Goal: Information Seeking & Learning: Learn about a topic

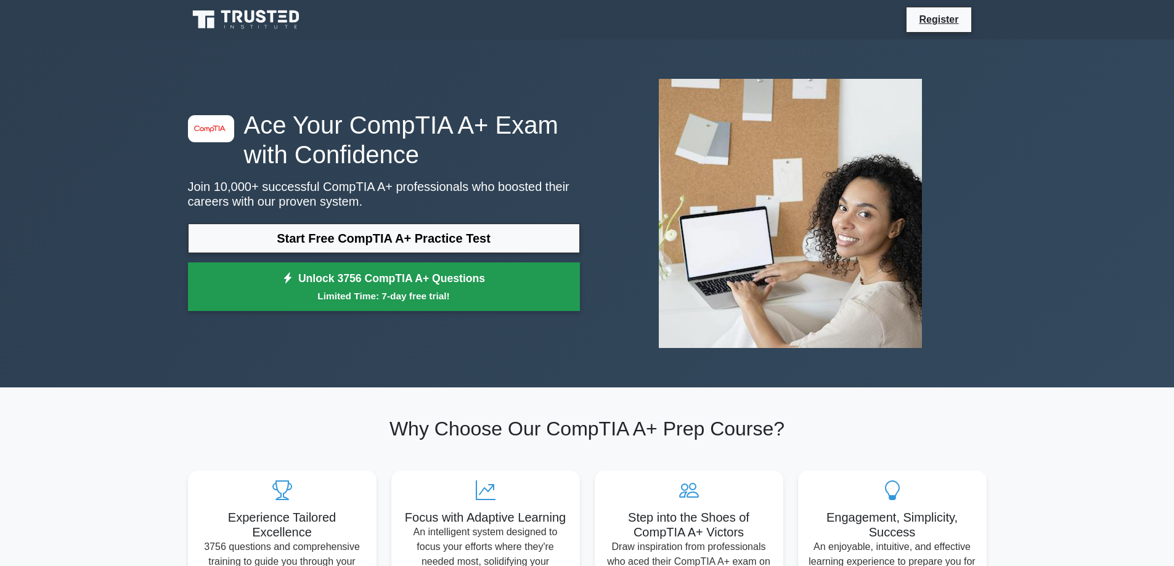
click at [355, 276] on link "Unlock 3756 CompTIA A+ Questions Limited Time: 7-day free trial!" at bounding box center [384, 287] width 392 height 49
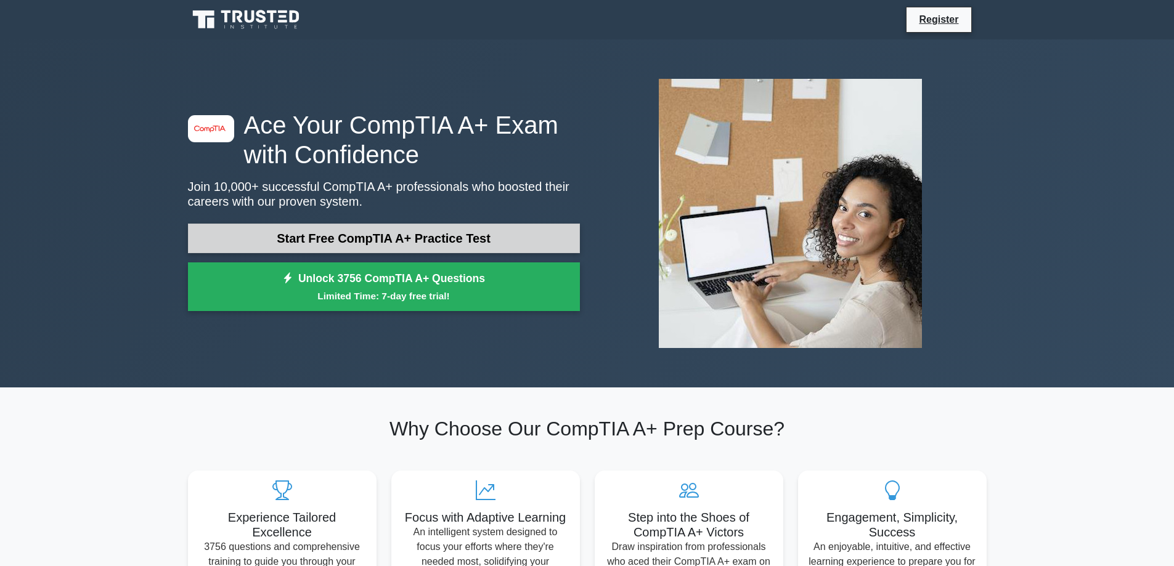
click at [317, 237] on link "Start Free CompTIA A+ Practice Test" at bounding box center [384, 239] width 392 height 30
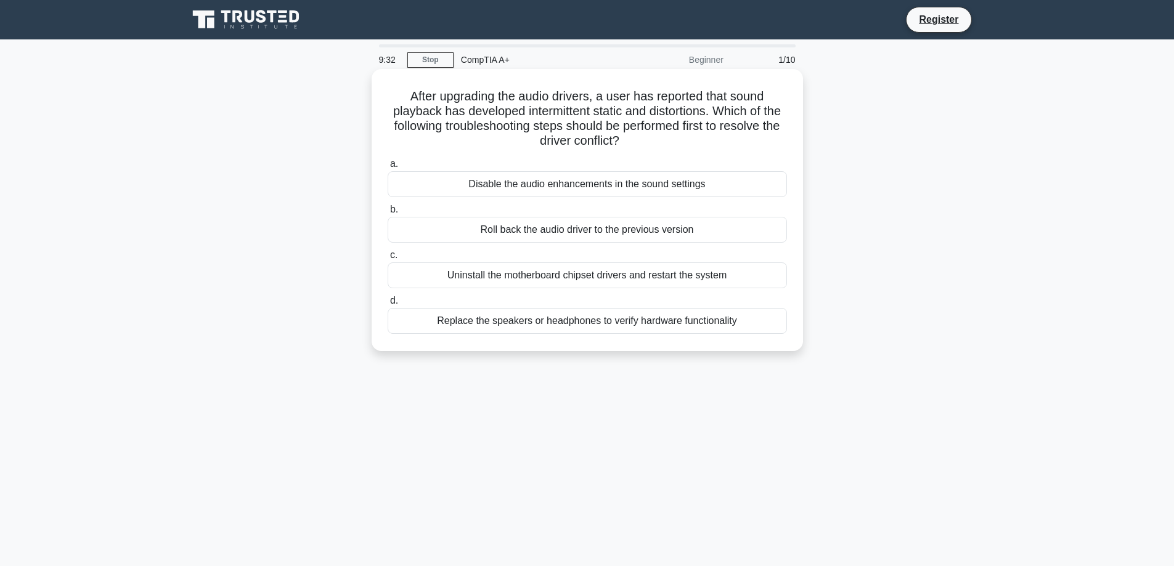
click at [544, 232] on div "Roll back the audio driver to the previous version" at bounding box center [587, 230] width 399 height 26
click at [388, 214] on input "b. Roll back the audio driver to the previous version" at bounding box center [388, 210] width 0 height 8
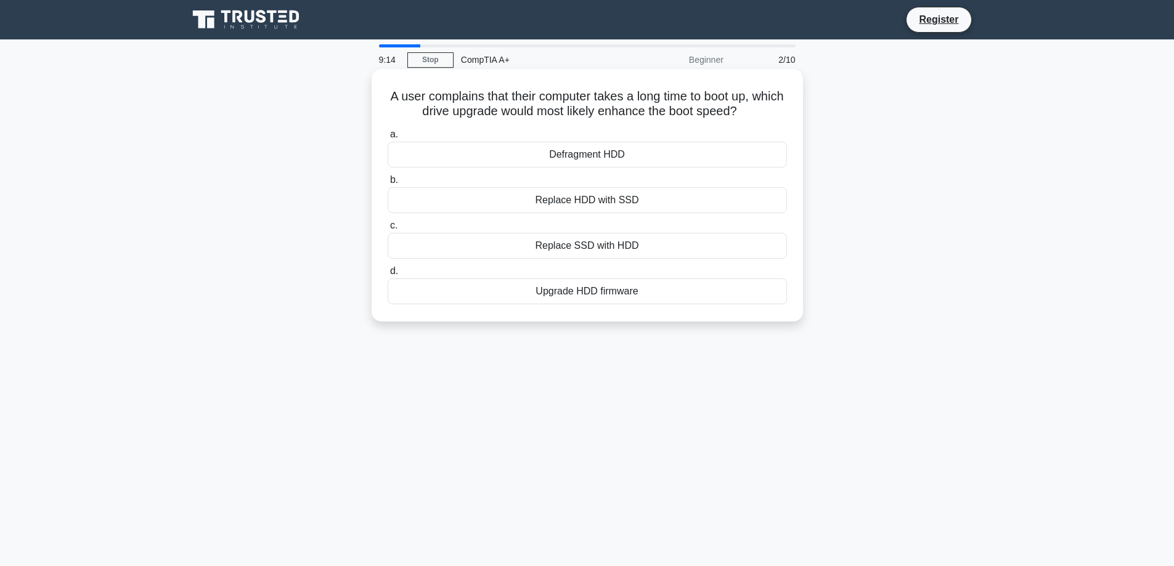
click at [667, 198] on div "Replace HDD with SSD" at bounding box center [587, 200] width 399 height 26
click at [388, 184] on input "b. Replace HDD with SSD" at bounding box center [388, 180] width 0 height 8
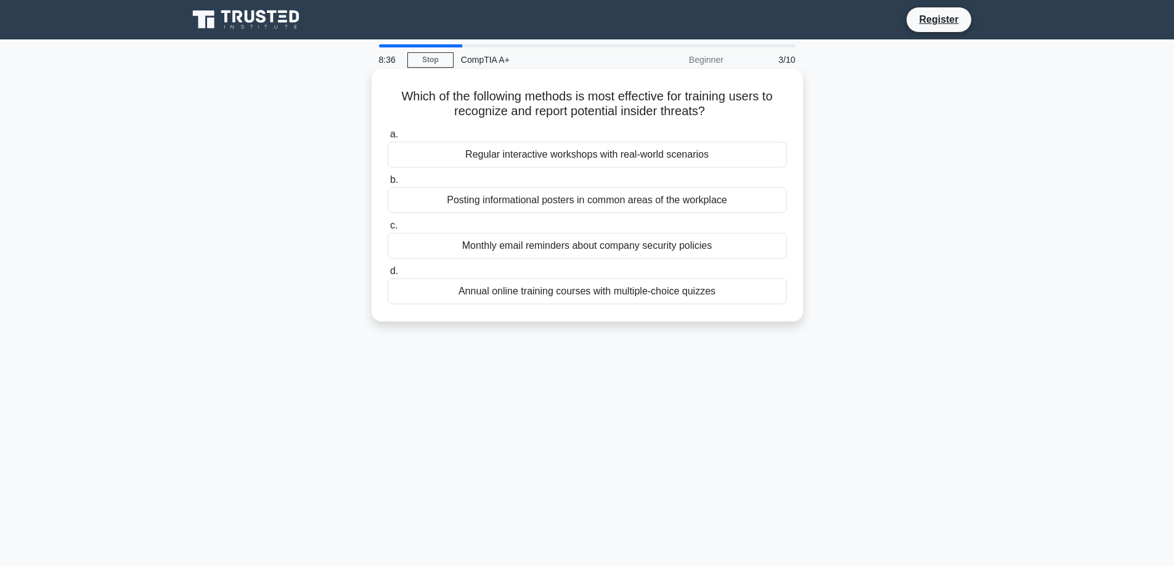
click at [748, 115] on h5 "Which of the following methods is most effective for training users to recogniz…" at bounding box center [587, 104] width 402 height 31
click at [693, 150] on div "Regular interactive workshops with real-world scenarios" at bounding box center [587, 155] width 399 height 26
click at [388, 139] on input "a. Regular interactive workshops with real-world scenarios" at bounding box center [388, 135] width 0 height 8
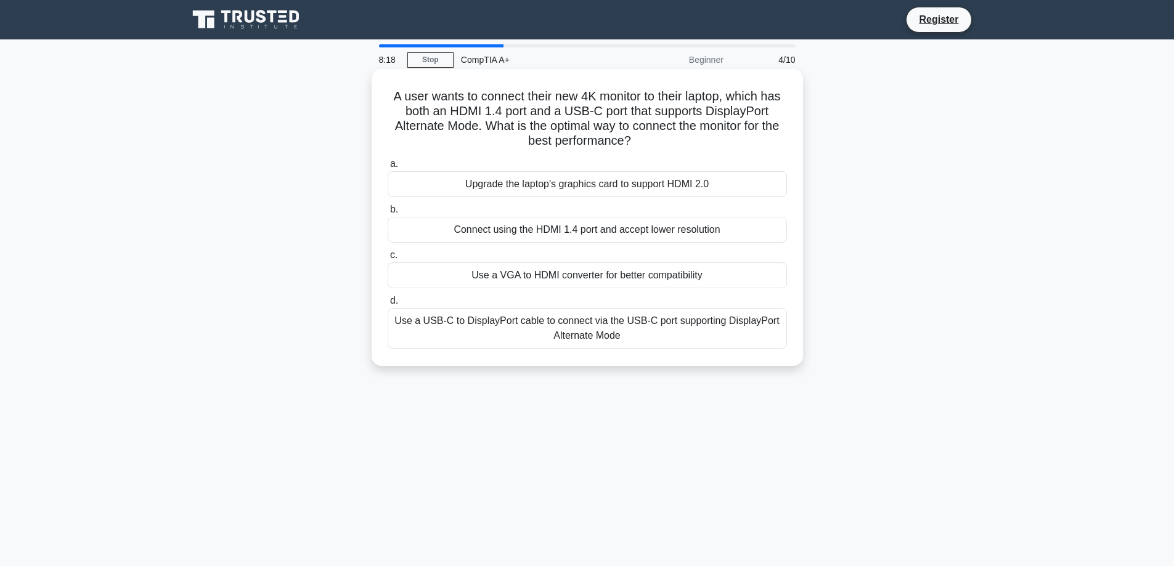
click at [650, 361] on div "A user wants to connect their new 4K monitor to their laptop, which has both an…" at bounding box center [588, 217] width 422 height 287
click at [662, 340] on div "Use a USB-C to DisplayPort cable to connect via the USB-C port supporting Displ…" at bounding box center [587, 328] width 399 height 41
click at [388, 305] on input "d. Use a USB-C to DisplayPort cable to connect via the USB-C port supporting Di…" at bounding box center [388, 301] width 0 height 8
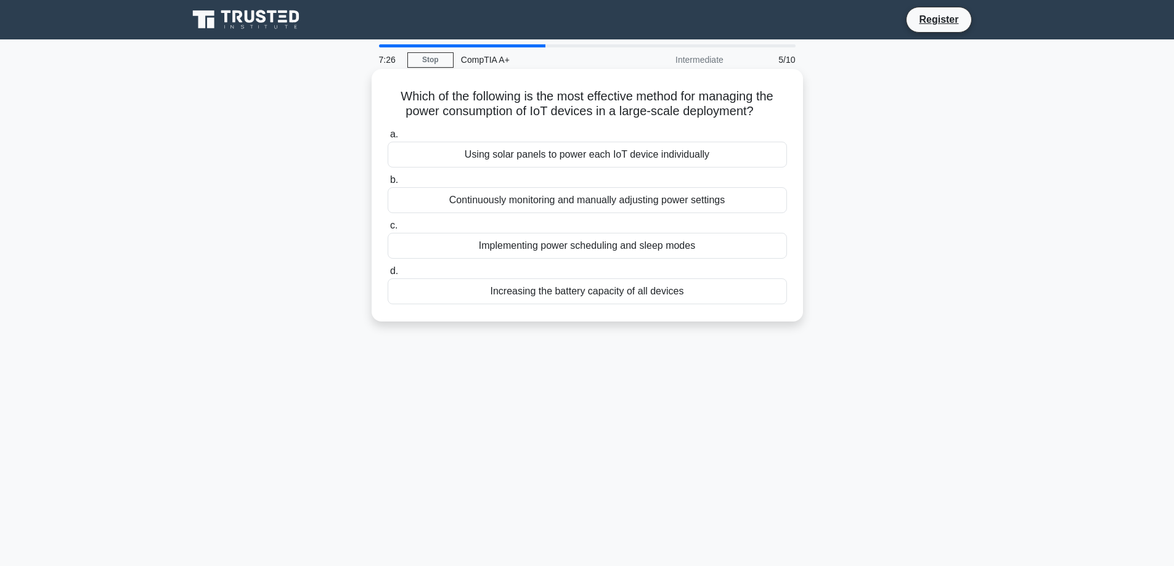
drag, startPoint x: 769, startPoint y: 113, endPoint x: 375, endPoint y: 101, distance: 394.1
click at [375, 101] on div "Which of the following is the most effective method for managing the power cons…" at bounding box center [587, 195] width 431 height 253
click at [631, 93] on h5 "Which of the following is the most effective method for managing the power cons…" at bounding box center [587, 104] width 402 height 31
click at [631, 249] on div "Implementing power scheduling and sleep modes" at bounding box center [587, 246] width 399 height 26
click at [388, 230] on input "c. Implementing power scheduling and sleep modes" at bounding box center [388, 226] width 0 height 8
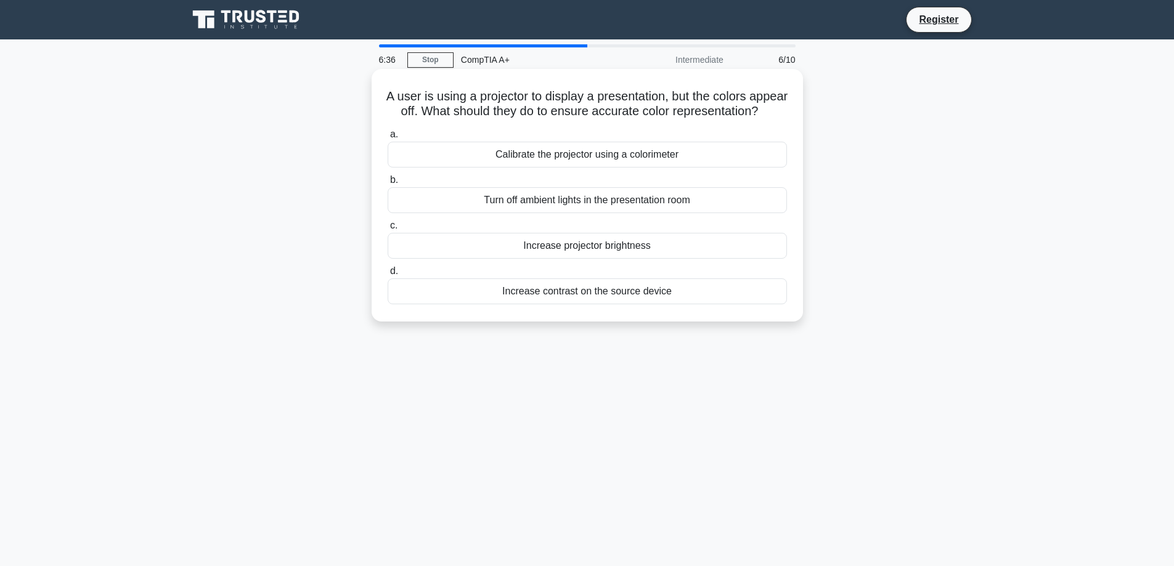
click at [635, 213] on div "Turn off ambient lights in the presentation room" at bounding box center [587, 200] width 399 height 26
click at [388, 184] on input "b. Turn off ambient lights in the presentation room" at bounding box center [388, 180] width 0 height 8
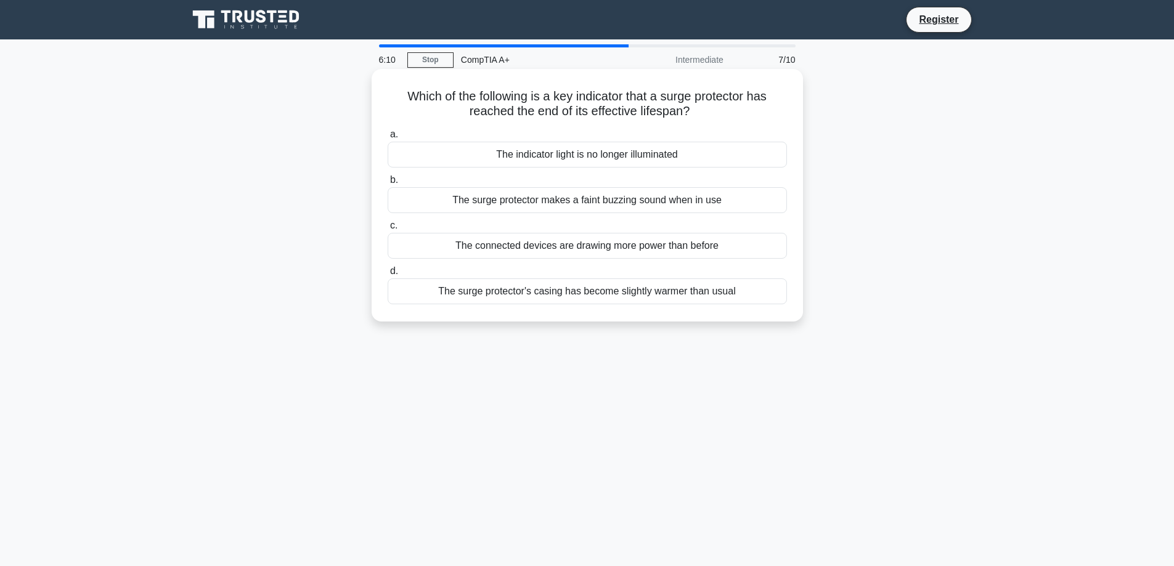
click at [579, 153] on div "The indicator light is no longer illuminated" at bounding box center [587, 155] width 399 height 26
click at [388, 139] on input "a. The indicator light is no longer illuminated" at bounding box center [388, 135] width 0 height 8
click at [581, 250] on div "Adjusting power settings to reduce screen brightness" at bounding box center [587, 246] width 399 height 26
click at [388, 230] on input "c. Adjusting power settings to reduce screen brightness" at bounding box center [388, 226] width 0 height 8
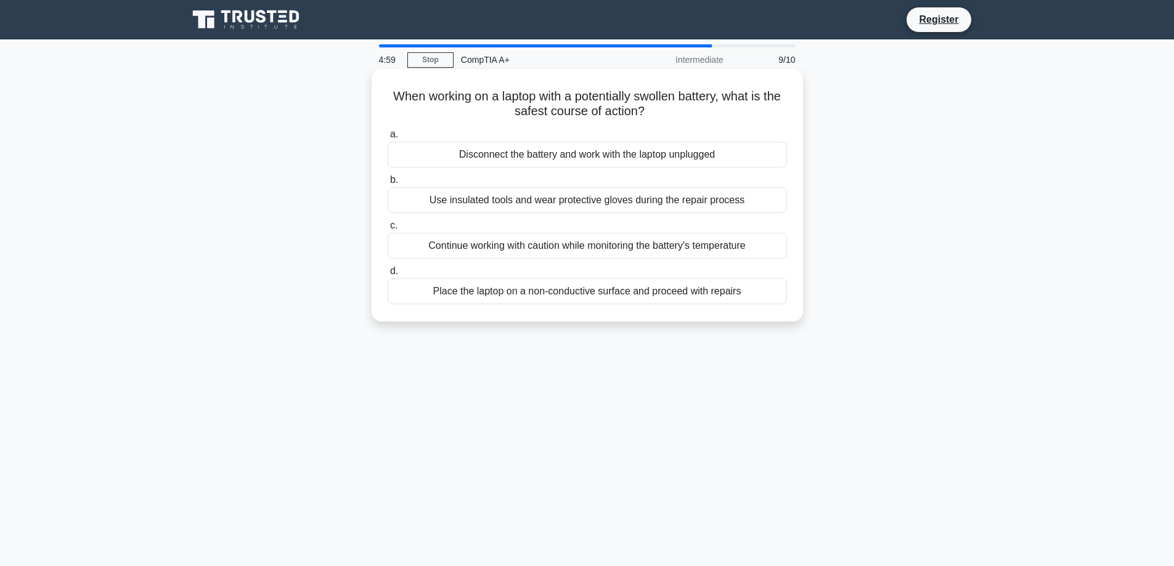
click at [550, 174] on label "b. Use insulated tools and wear protective gloves during the repair process" at bounding box center [587, 193] width 399 height 41
click at [388, 176] on input "b. Use insulated tools and wear protective gloves during the repair process" at bounding box center [388, 180] width 0 height 8
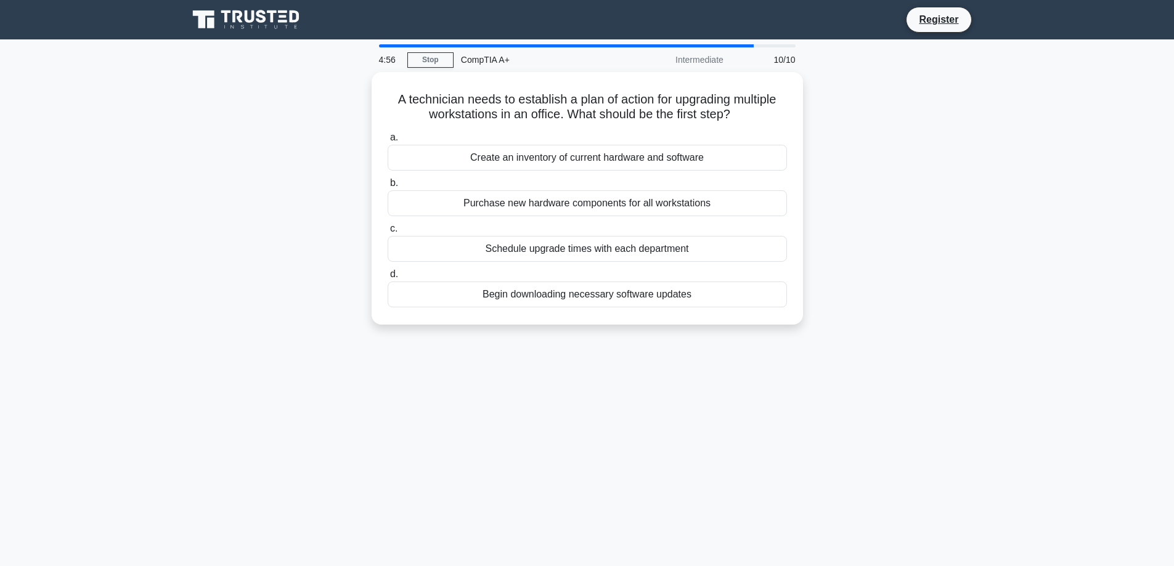
click at [565, 67] on div "CompTIA A+" at bounding box center [539, 59] width 170 height 25
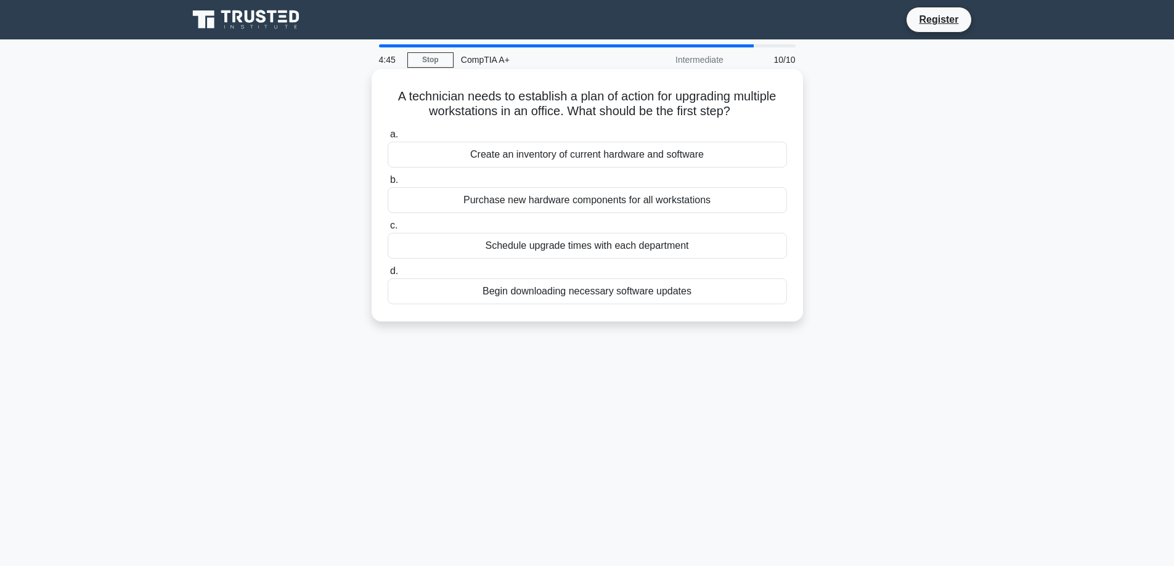
click at [641, 78] on div "A technician needs to establish a plan of action for upgrading multiple worksta…" at bounding box center [588, 195] width 422 height 243
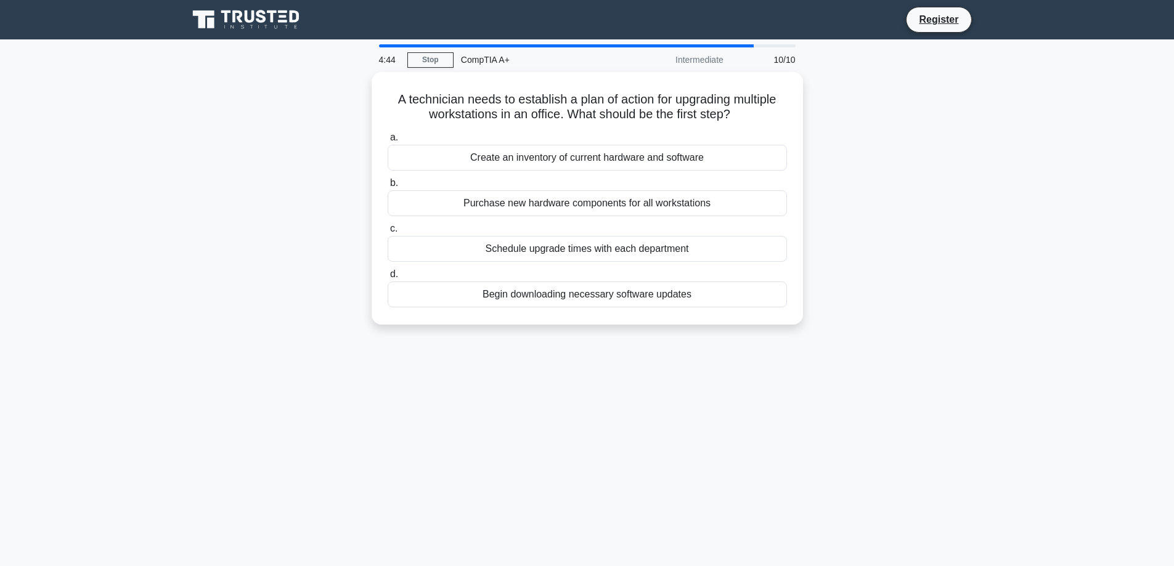
click at [496, 63] on div "CompTIA A+" at bounding box center [539, 59] width 170 height 25
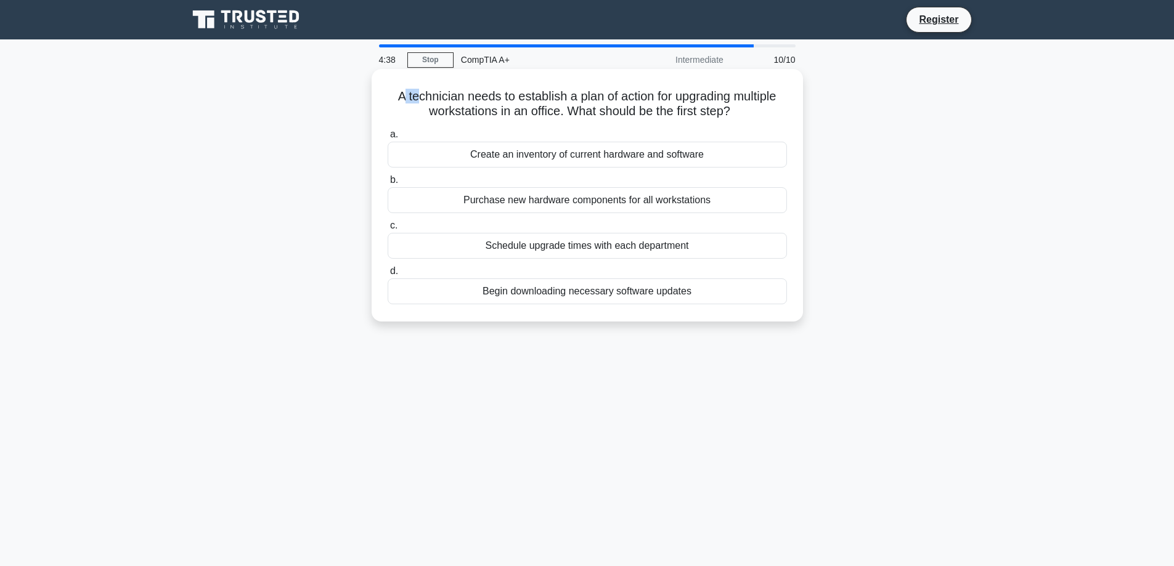
drag, startPoint x: 396, startPoint y: 86, endPoint x: 411, endPoint y: 86, distance: 15.4
click at [411, 86] on div "A technician needs to establish a plan of action for upgrading multiple worksta…" at bounding box center [588, 195] width 422 height 243
click at [653, 298] on div "Begin downloading necessary software updates" at bounding box center [587, 292] width 399 height 26
click at [388, 276] on input "d. Begin downloading necessary software updates" at bounding box center [388, 272] width 0 height 8
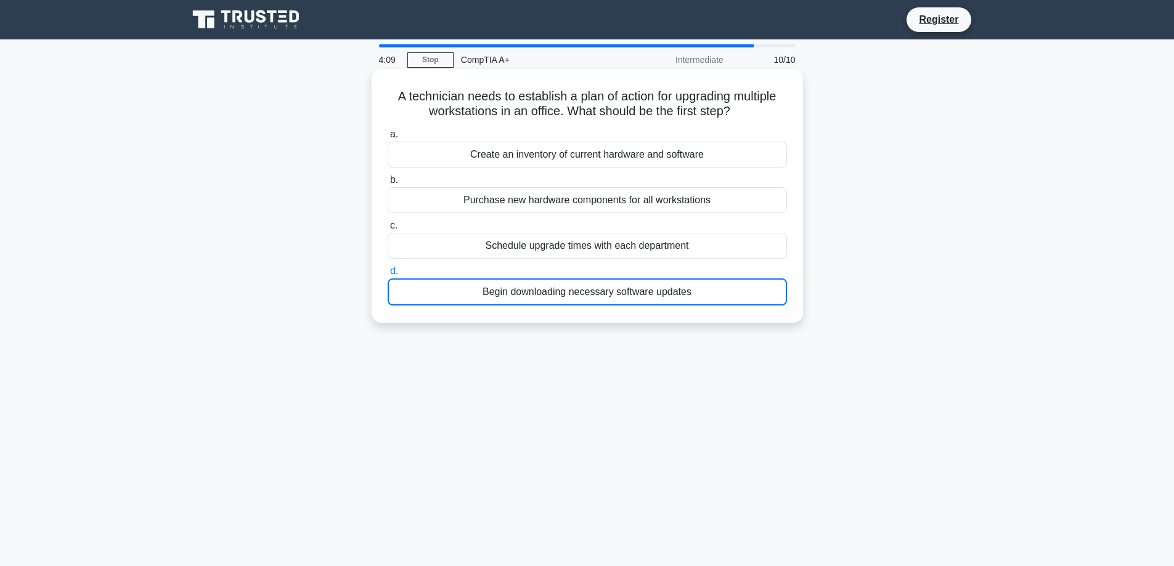
click at [548, 286] on div "Begin downloading necessary software updates" at bounding box center [587, 292] width 399 height 27
click at [388, 276] on input "d. Begin downloading necessary software updates" at bounding box center [388, 272] width 0 height 8
click at [560, 218] on div "a. Create an inventory of current hardware and software b. Purchase new hardwar…" at bounding box center [587, 217] width 414 height 184
click at [568, 195] on div "Purchase new hardware components for all workstations" at bounding box center [587, 200] width 399 height 26
click at [388, 184] on input "b. Purchase new hardware components for all workstations" at bounding box center [388, 180] width 0 height 8
